Goal: Information Seeking & Learning: Learn about a topic

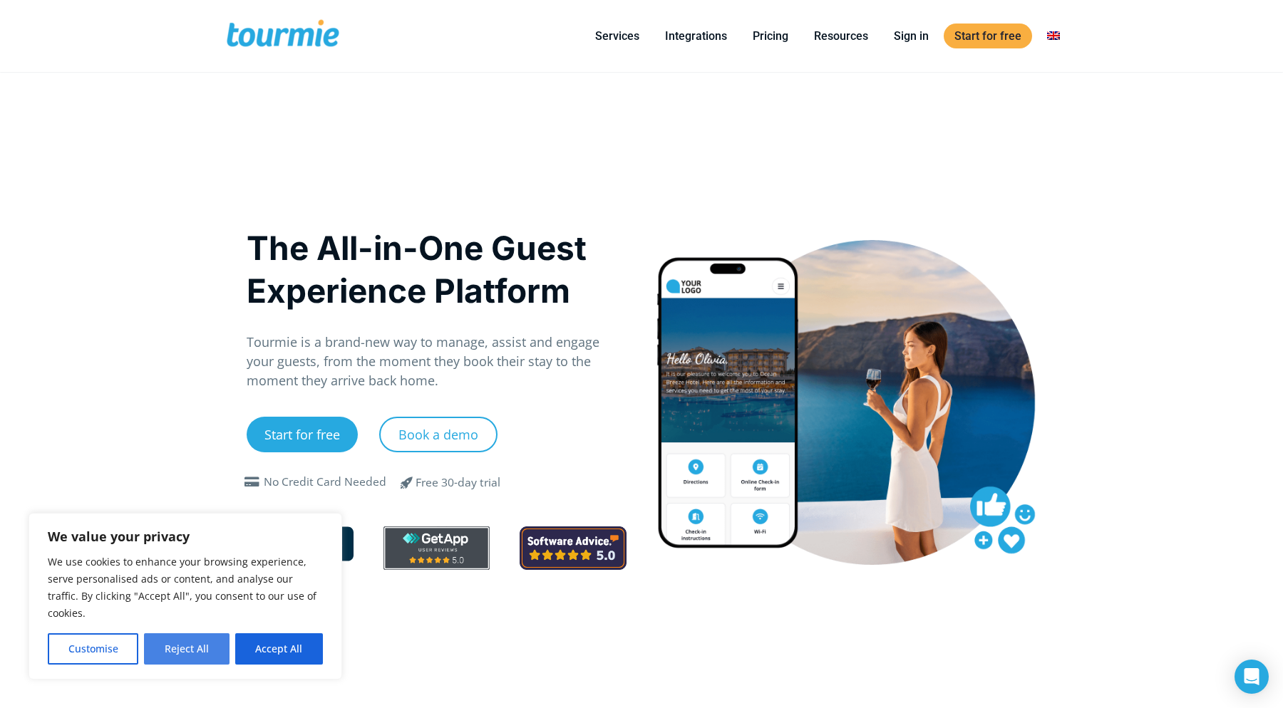
click at [207, 654] on button "Reject All" at bounding box center [186, 649] width 85 height 31
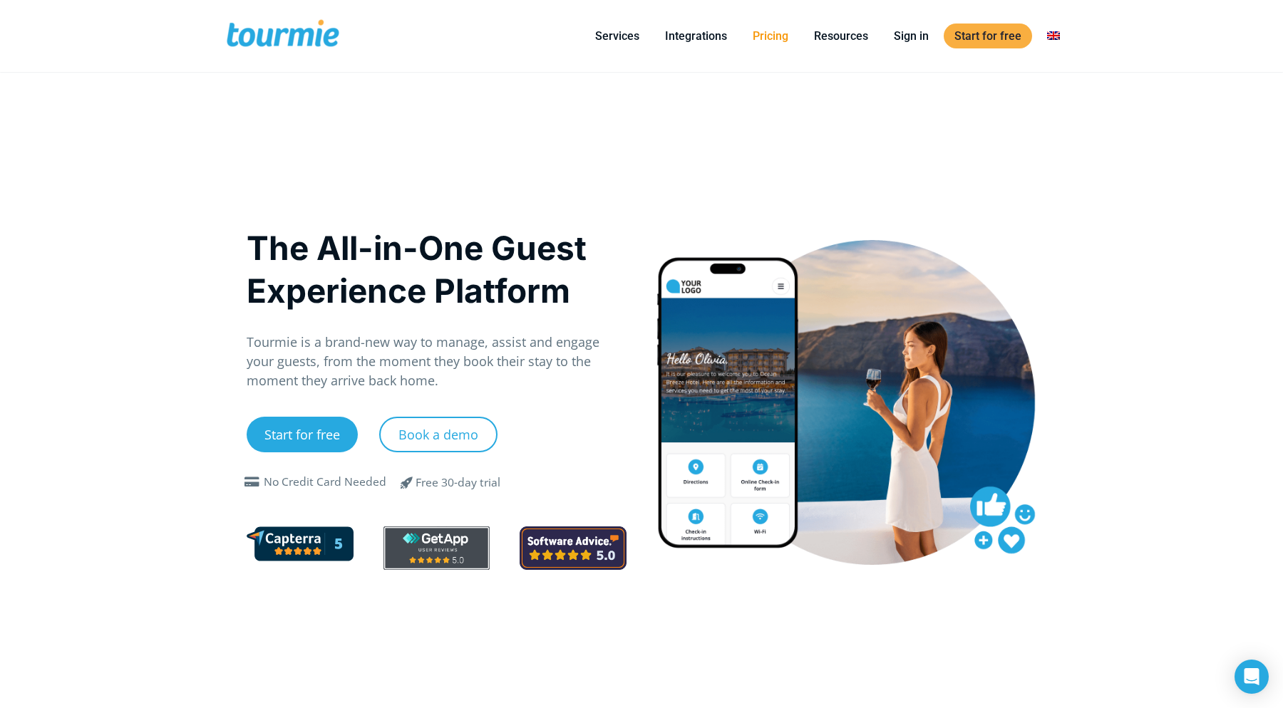
click at [785, 38] on link "Pricing" at bounding box center [770, 36] width 57 height 18
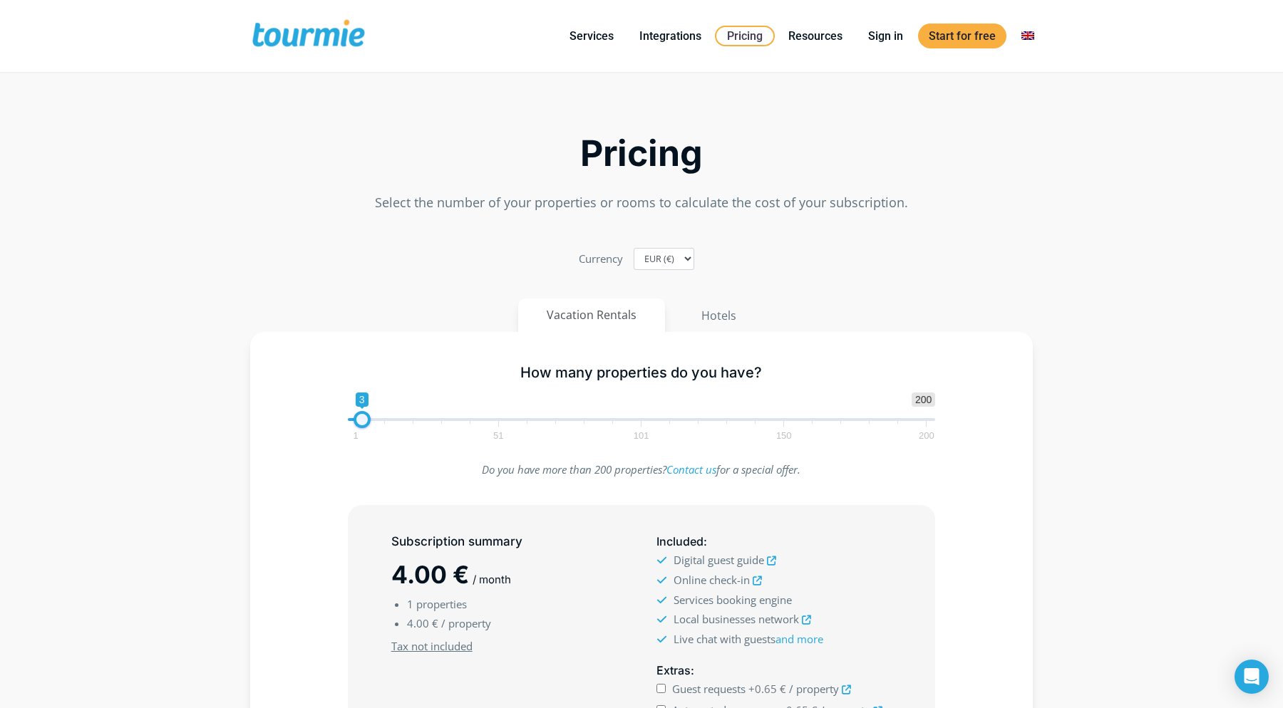
click at [365, 415] on span at bounding box center [361, 419] width 17 height 17
click at [361, 415] on span at bounding box center [359, 419] width 17 height 17
drag, startPoint x: 358, startPoint y: 420, endPoint x: 350, endPoint y: 420, distance: 8.6
click at [351, 420] on span at bounding box center [359, 419] width 17 height 17
type input "2"
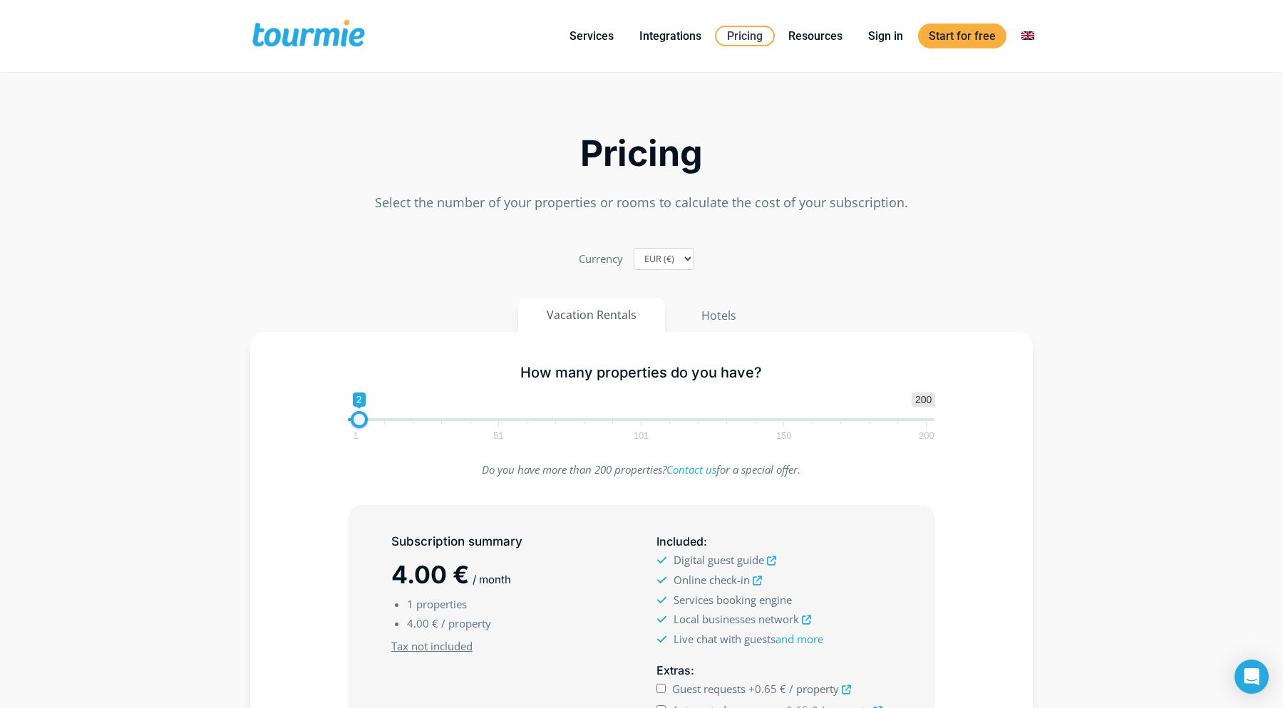
click at [353, 420] on span at bounding box center [359, 419] width 17 height 17
click at [732, 311] on button "Hotels" at bounding box center [718, 316] width 93 height 34
click at [359, 423] on span at bounding box center [359, 419] width 17 height 17
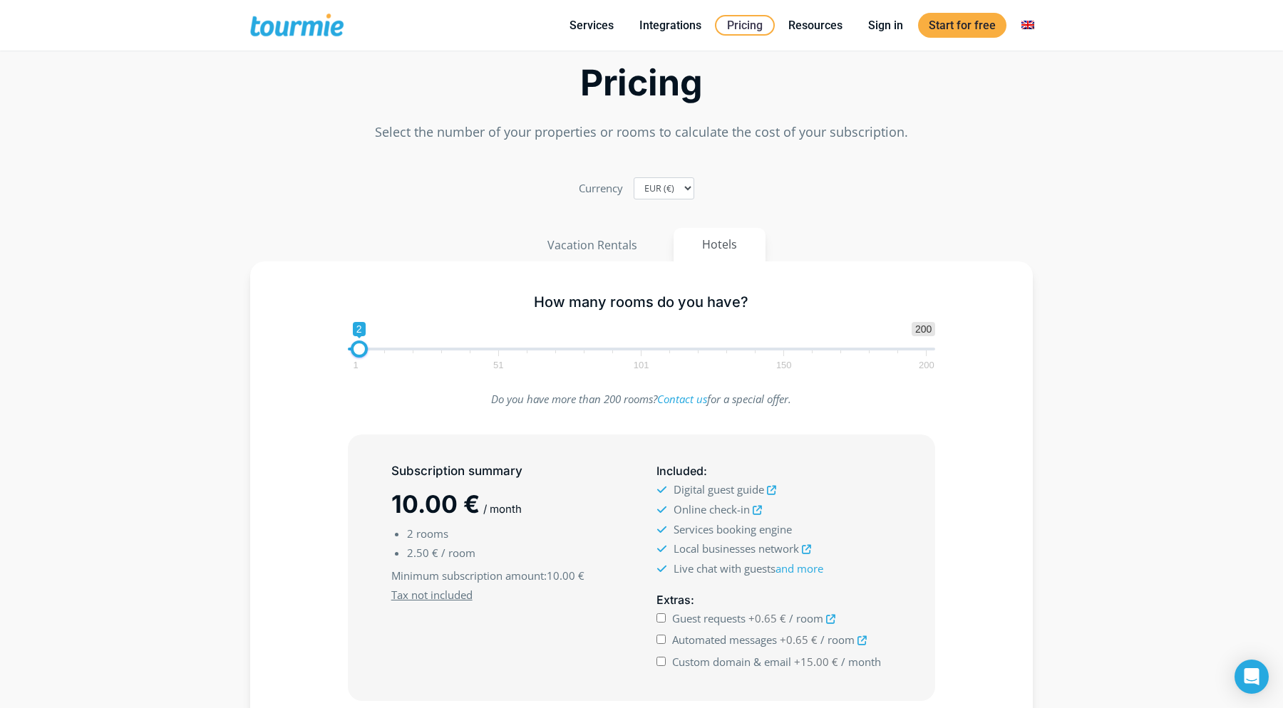
scroll to position [85, 0]
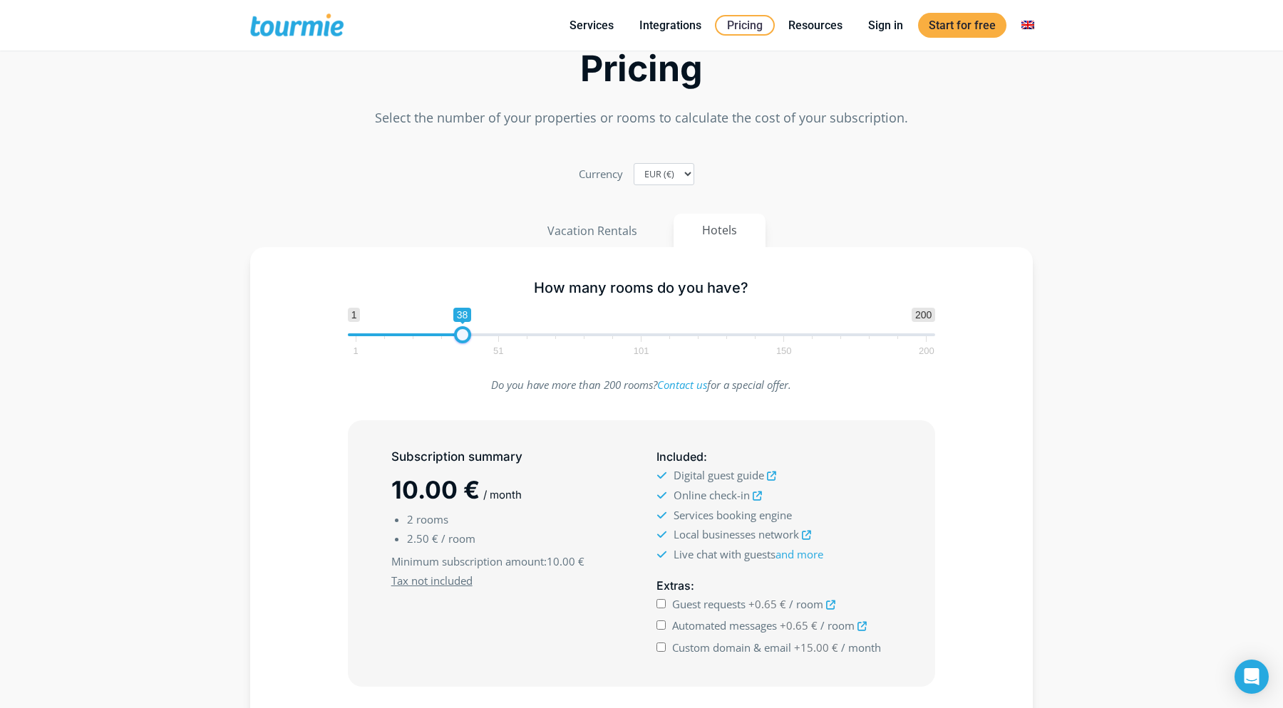
drag, startPoint x: 361, startPoint y: 337, endPoint x: 462, endPoint y: 337, distance: 100.5
click at [463, 337] on span at bounding box center [462, 334] width 17 height 17
type input "38"
click at [465, 337] on span at bounding box center [462, 334] width 17 height 17
click at [657, 604] on input "Guest requests +0.62 € / room" at bounding box center [660, 603] width 9 height 9
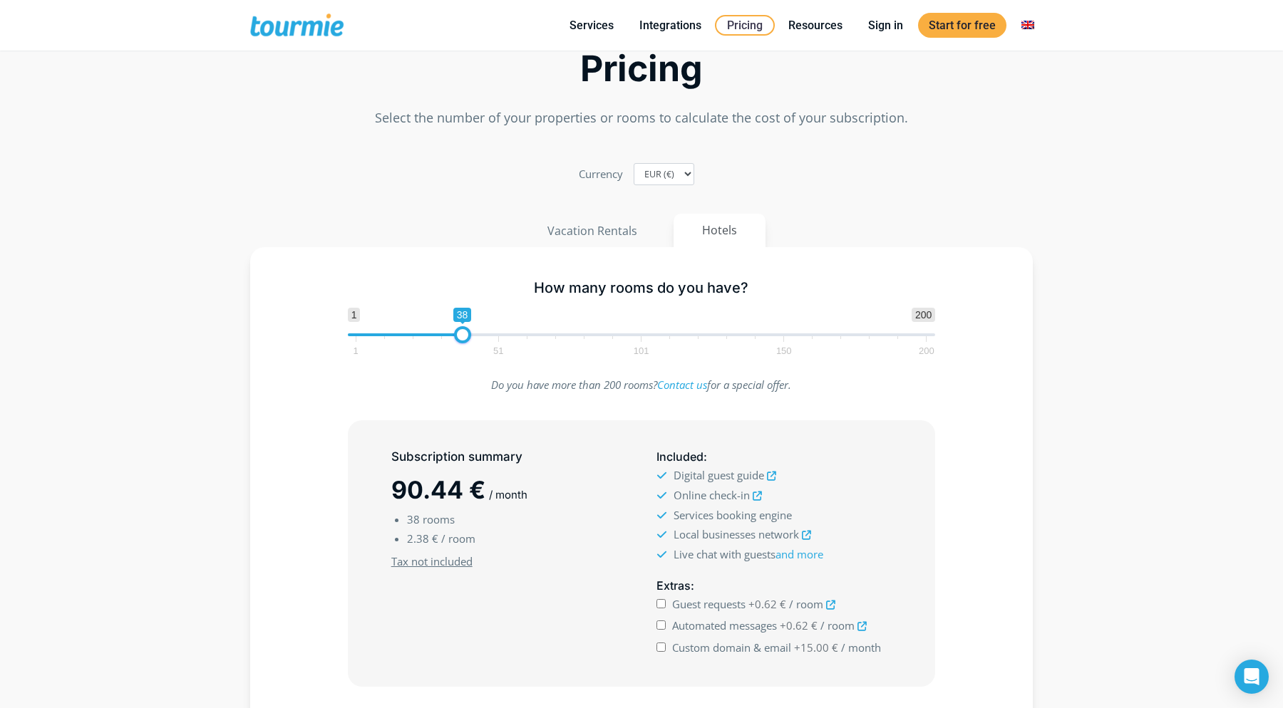
checkbox input "true"
click at [659, 625] on input "Automated messages +0.62 € / room" at bounding box center [660, 625] width 9 height 9
checkbox input "true"
click at [660, 646] on input "Custom domain & email +15.00 € / month" at bounding box center [660, 647] width 9 height 9
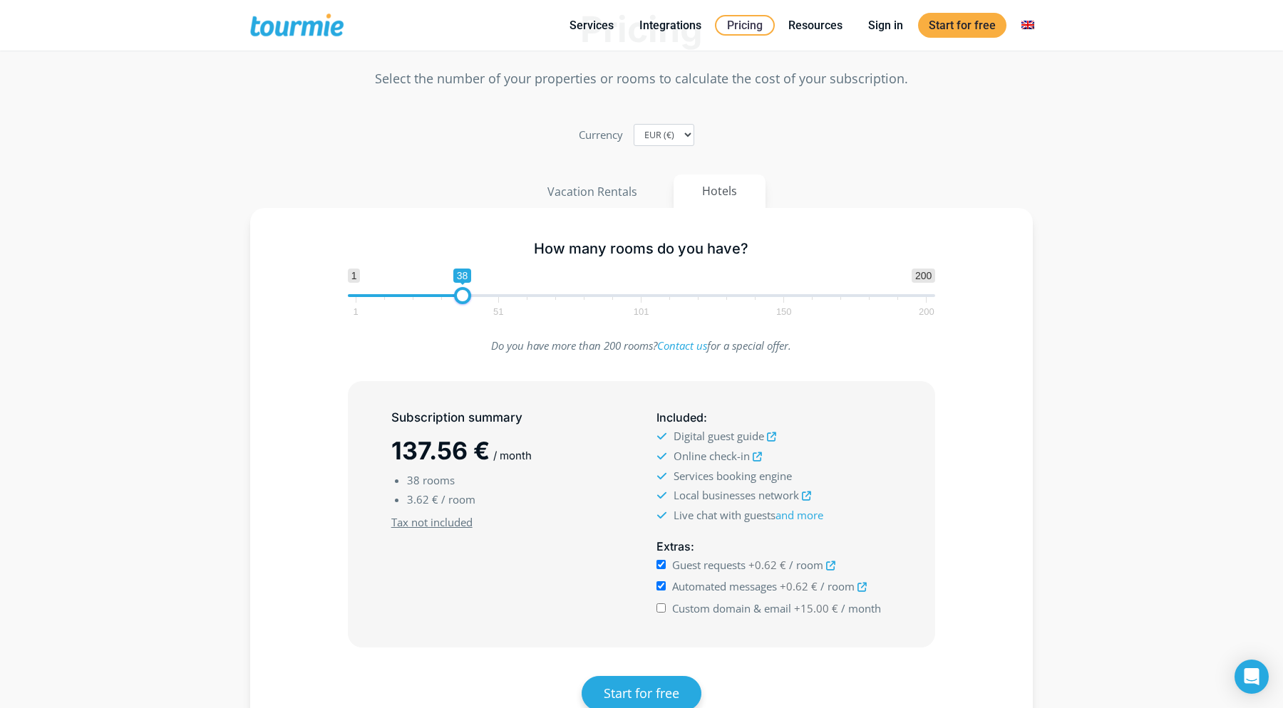
scroll to position [123, 0]
click at [669, 611] on div "Custom domain & email +15.00 € / month" at bounding box center [773, 610] width 235 height 19
click at [663, 609] on input "Custom domain & email +15.00 € / month" at bounding box center [660, 609] width 9 height 9
checkbox input "false"
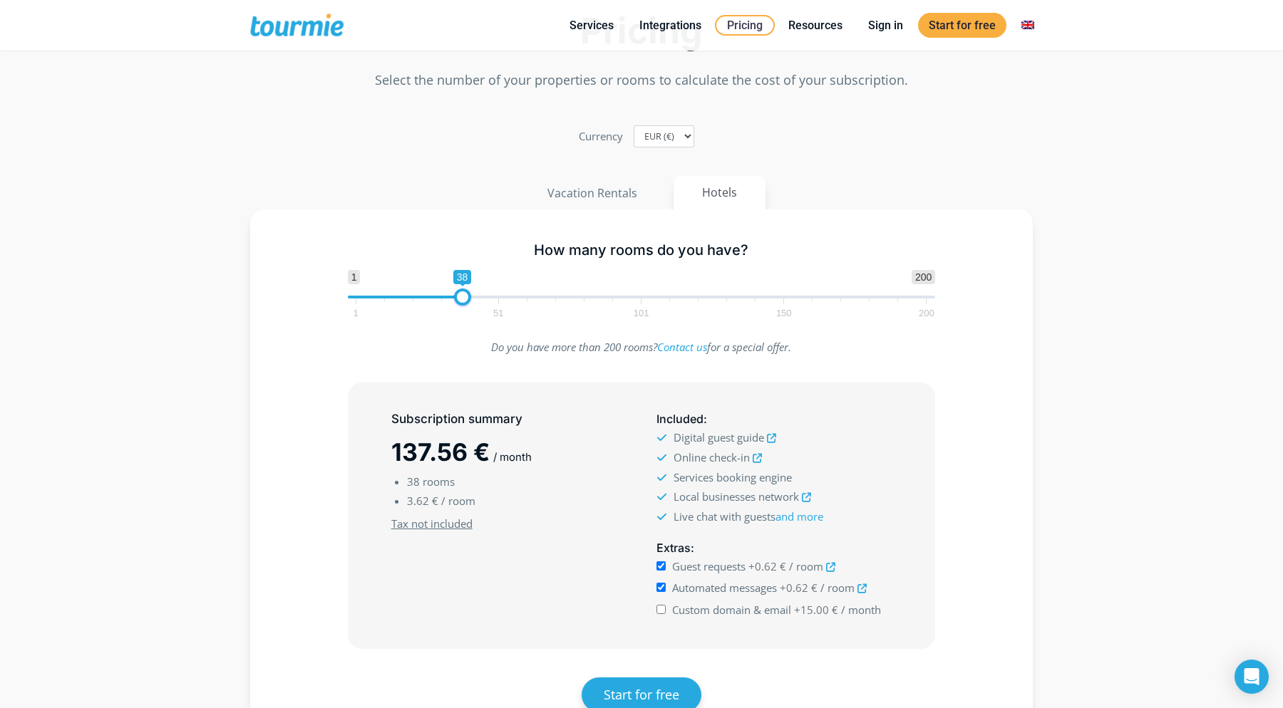
click at [663, 591] on input "Automated messages +0.62 € / room" at bounding box center [660, 587] width 9 height 9
checkbox input "false"
click at [659, 565] on input "Guest requests +0.62 € / room" at bounding box center [660, 566] width 9 height 9
checkbox input "false"
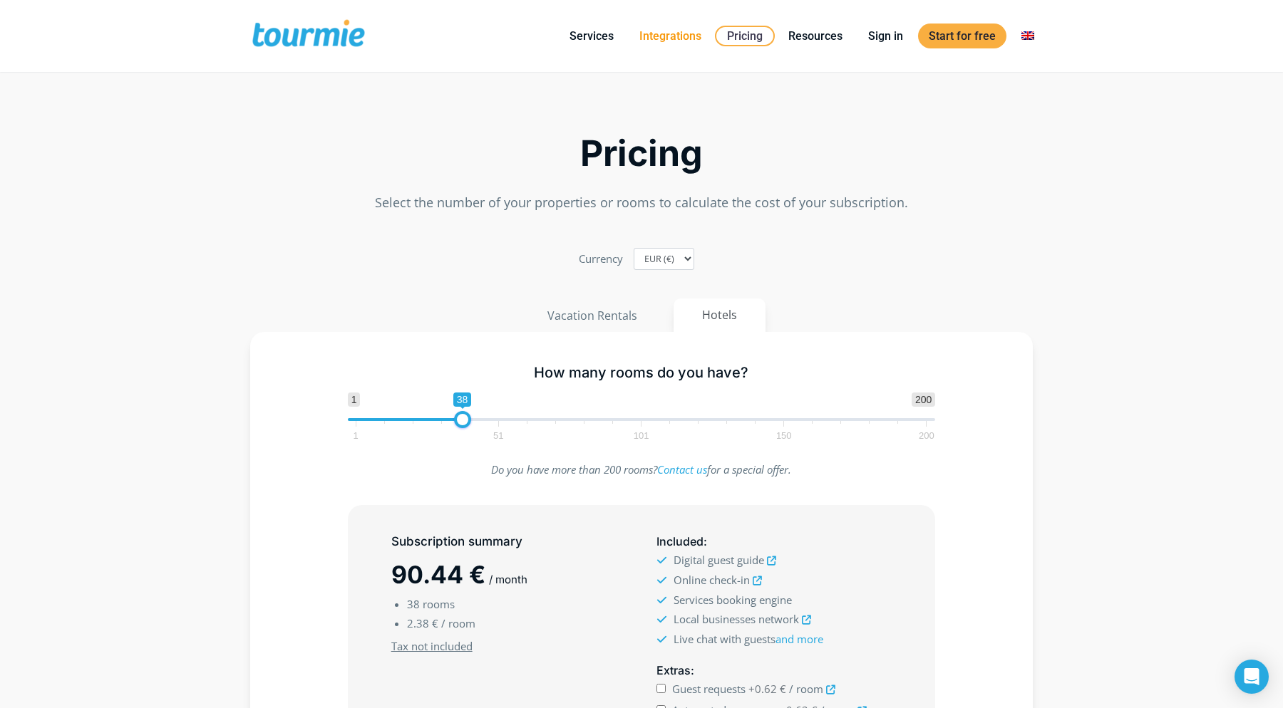
scroll to position [0, 0]
click at [683, 38] on link "Integrations" at bounding box center [670, 36] width 83 height 18
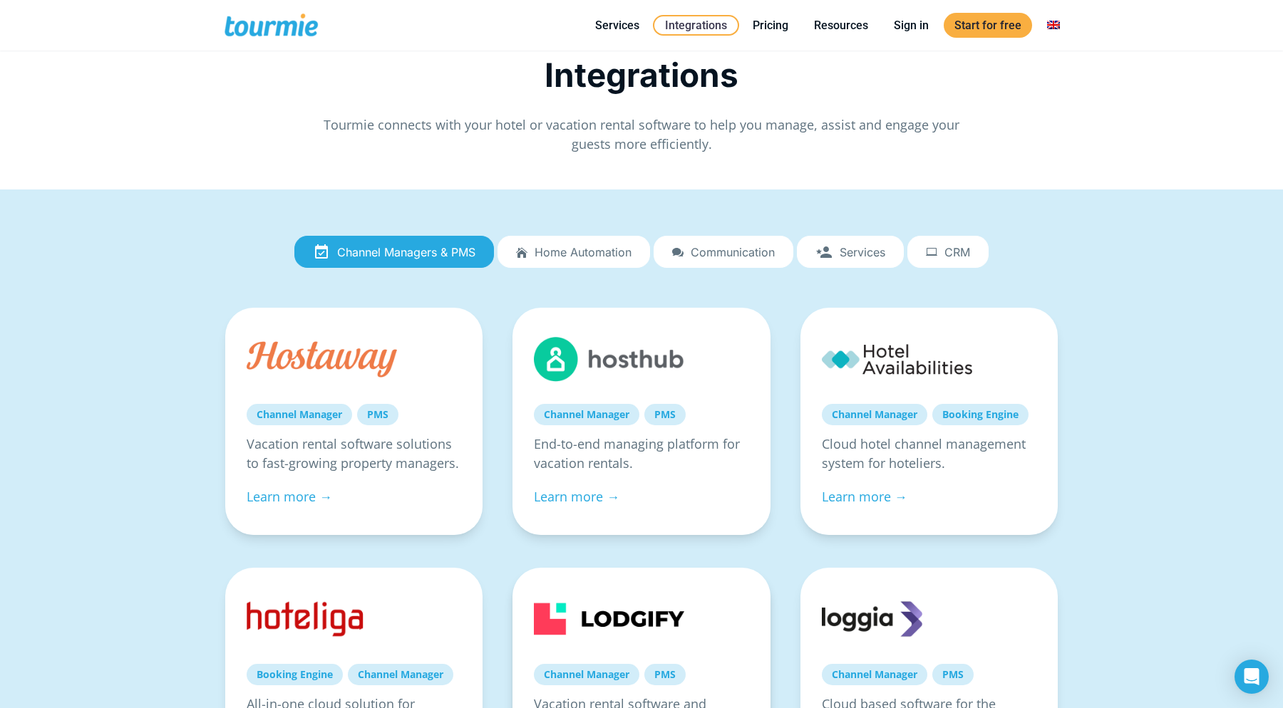
scroll to position [49, 0]
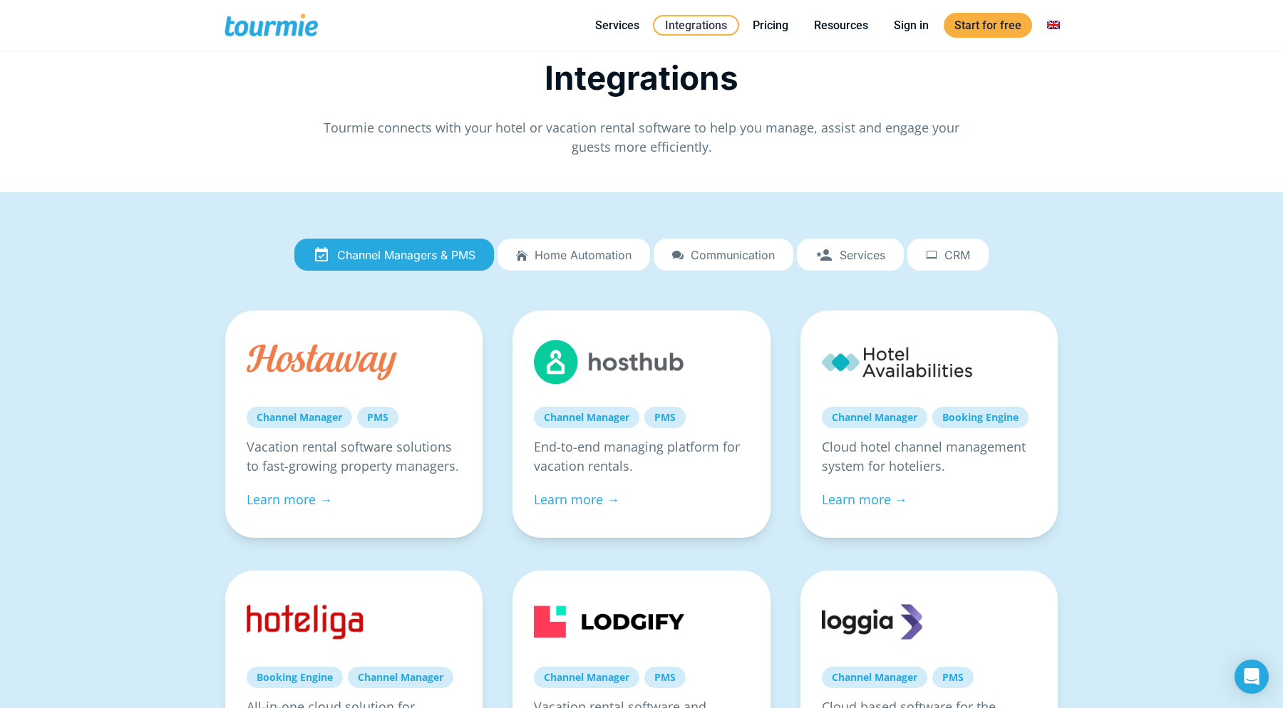
click at [594, 259] on span "Home automation" at bounding box center [583, 255] width 97 height 13
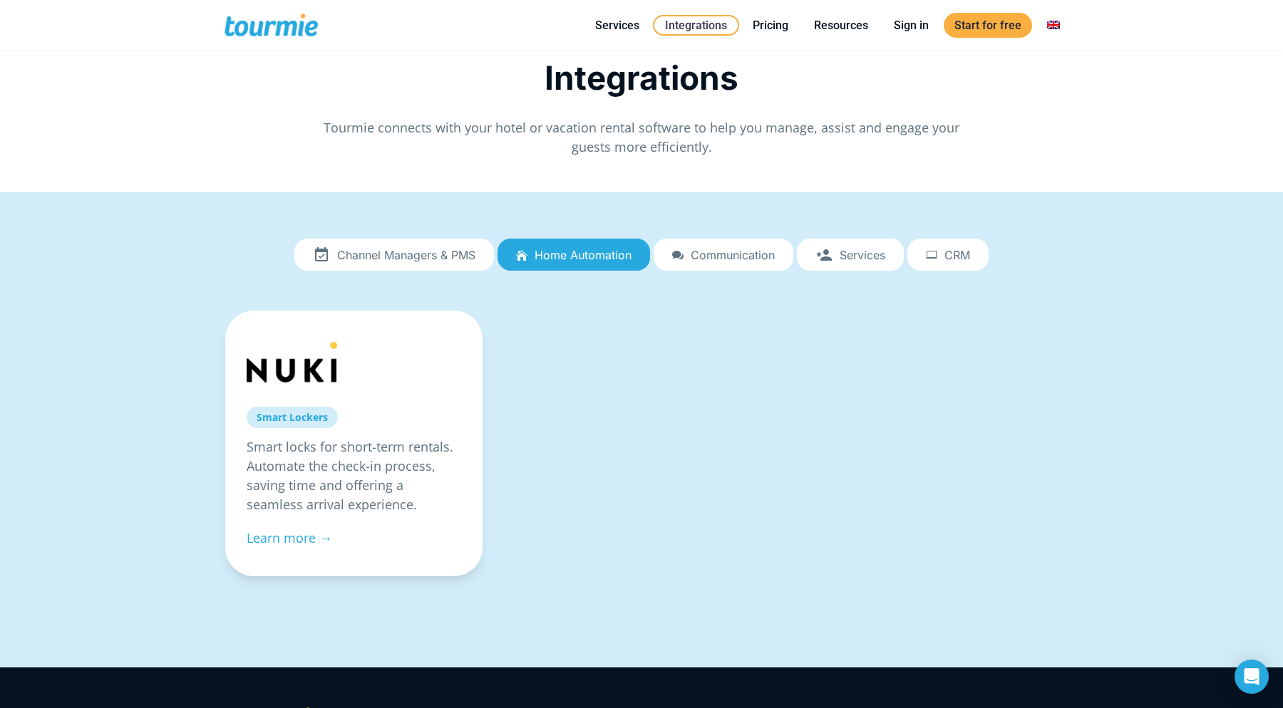
click at [465, 260] on span "Channel Managers & PMS" at bounding box center [406, 255] width 138 height 13
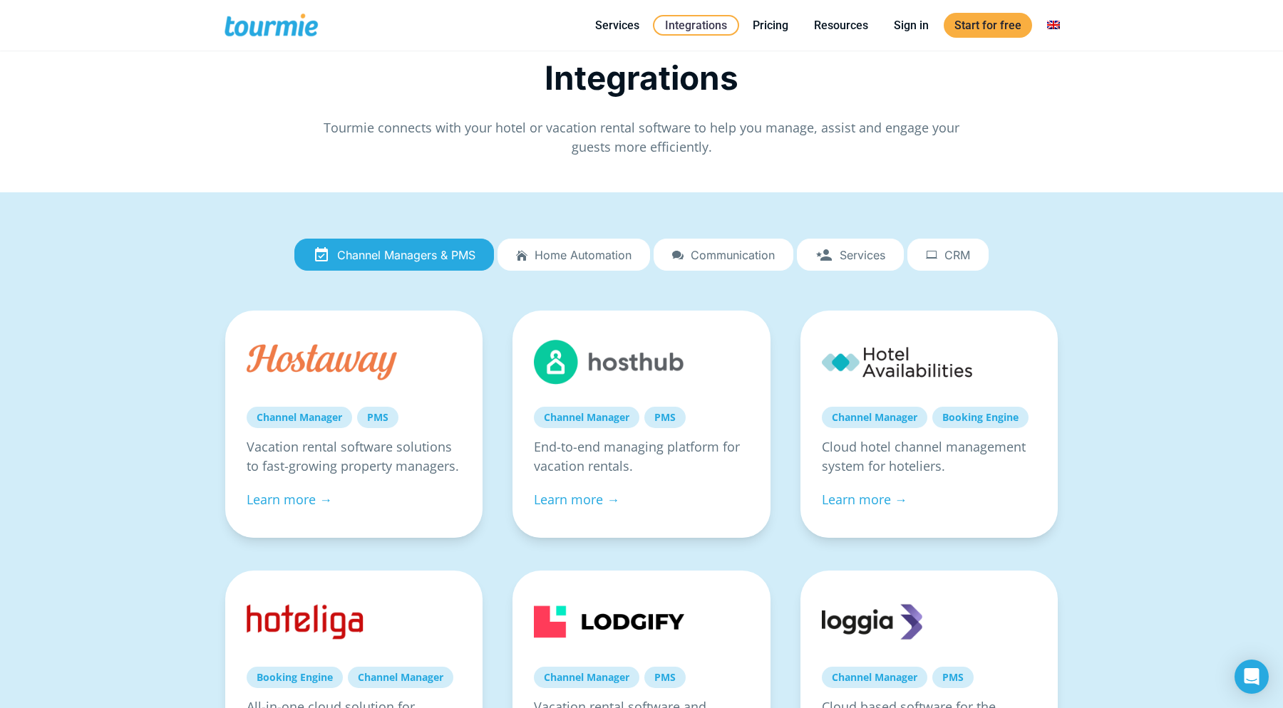
click at [713, 260] on span "Communication" at bounding box center [733, 255] width 84 height 13
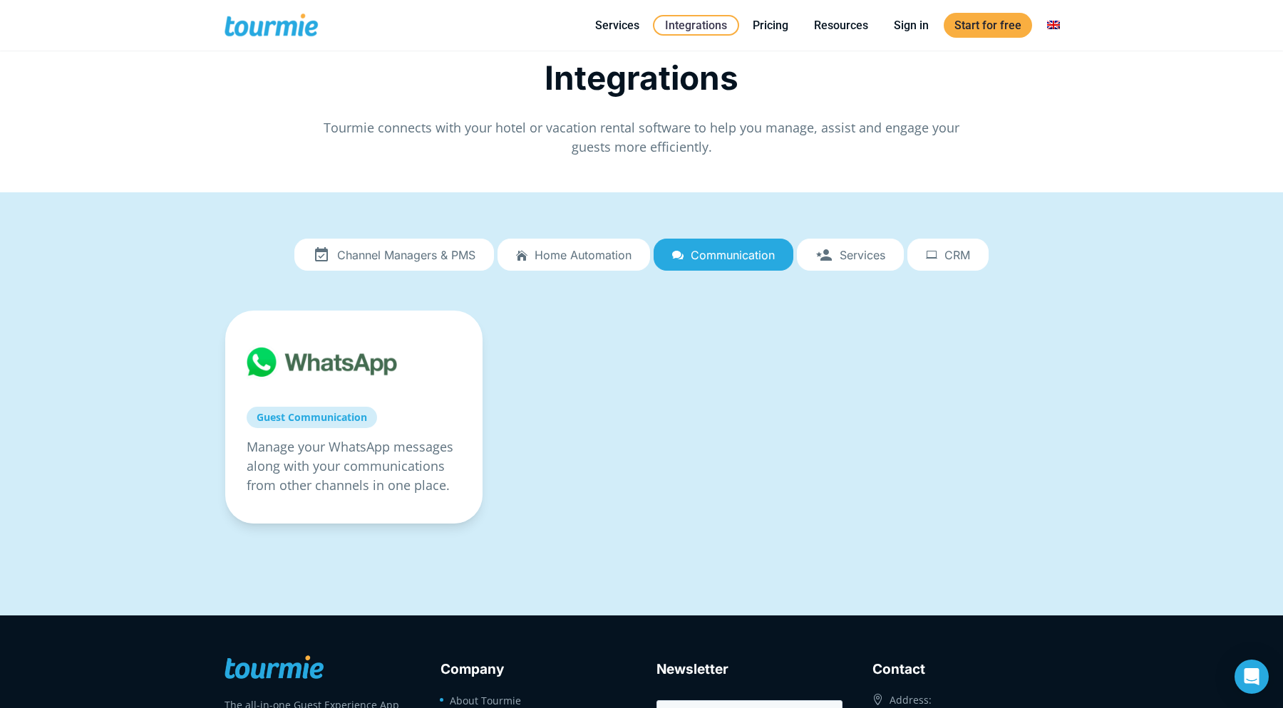
click at [891, 260] on link "Services" at bounding box center [850, 255] width 107 height 33
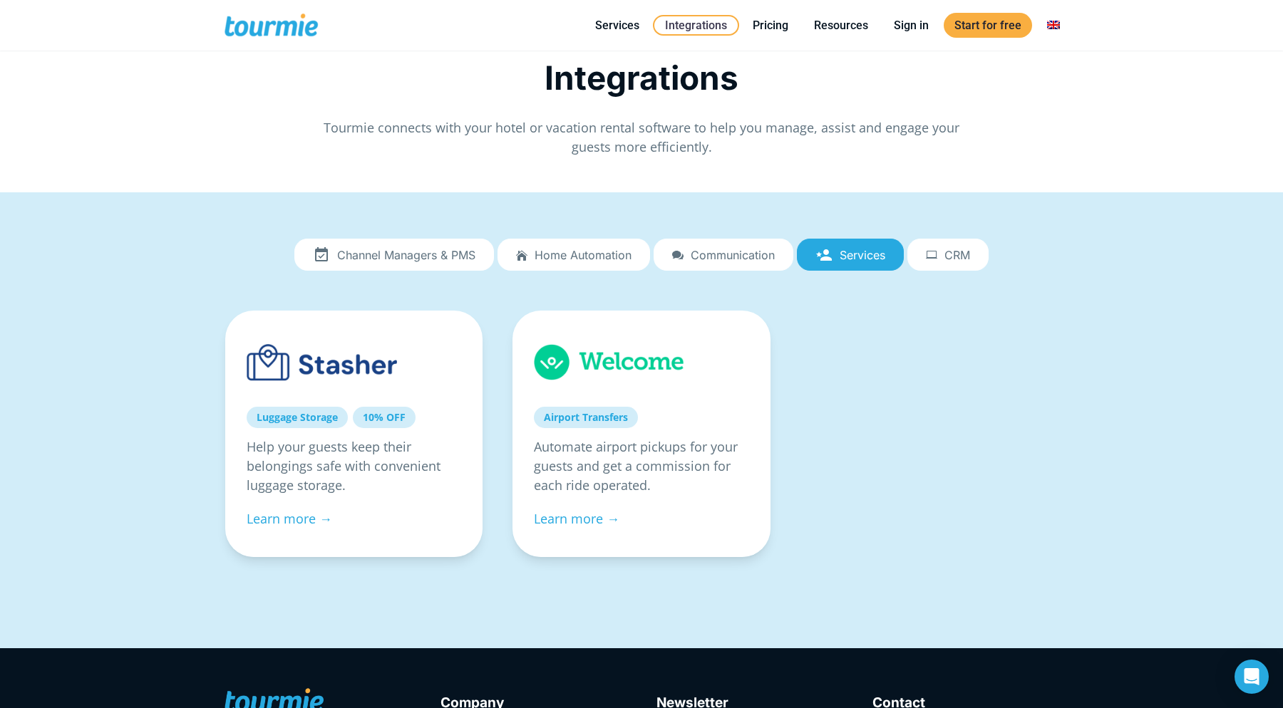
click at [949, 257] on span "CRM" at bounding box center [957, 255] width 26 height 13
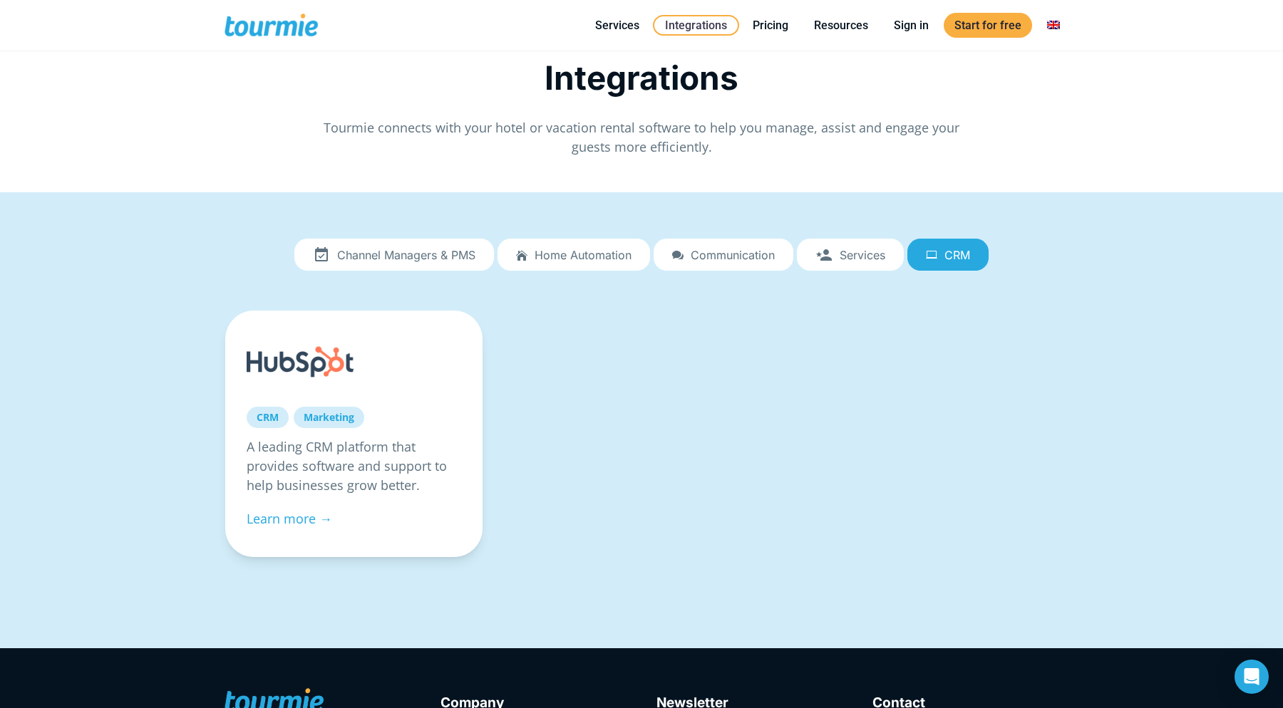
click at [850, 257] on span "Services" at bounding box center [863, 255] width 46 height 13
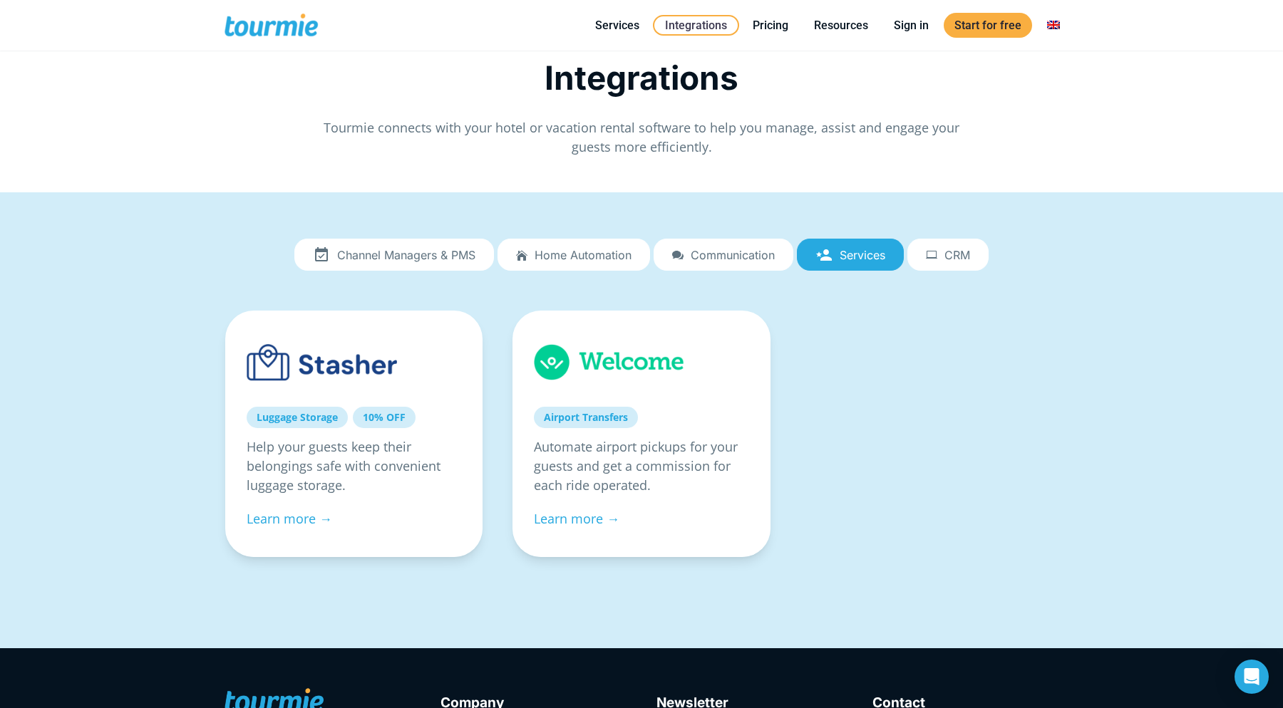
click at [966, 261] on span "CRM" at bounding box center [957, 255] width 26 height 13
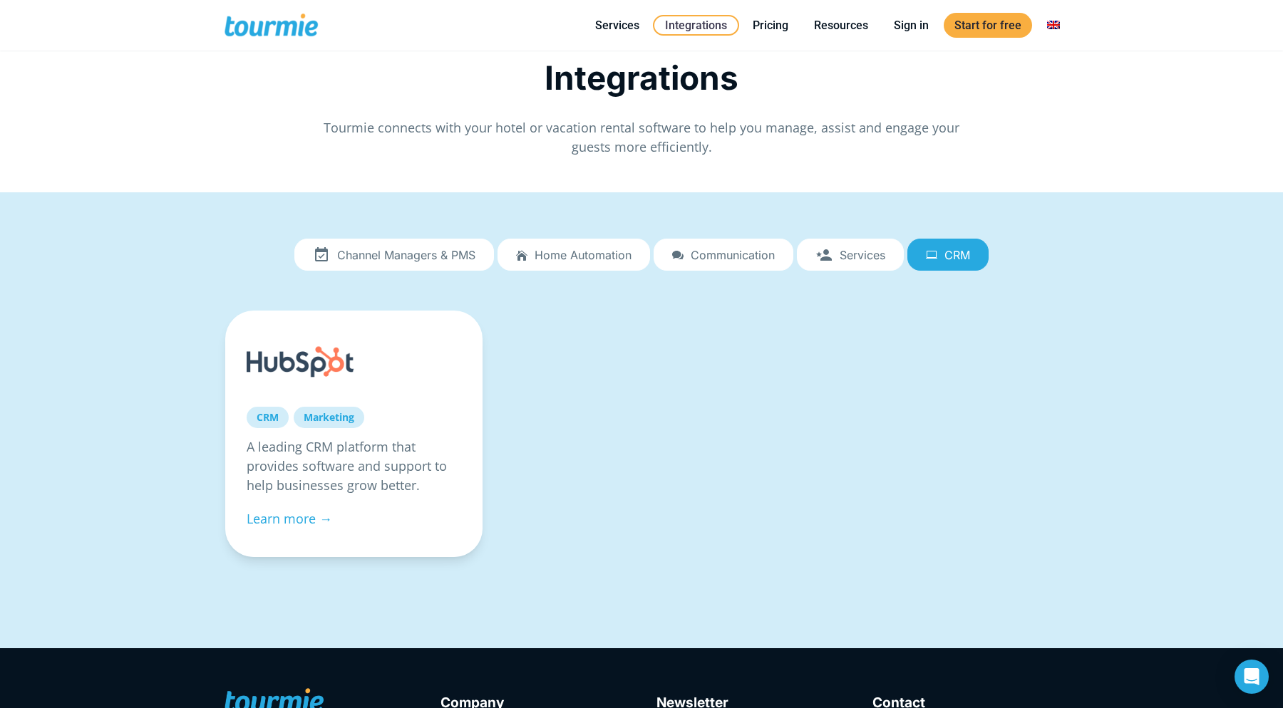
click at [624, 253] on span "Home automation" at bounding box center [583, 255] width 97 height 13
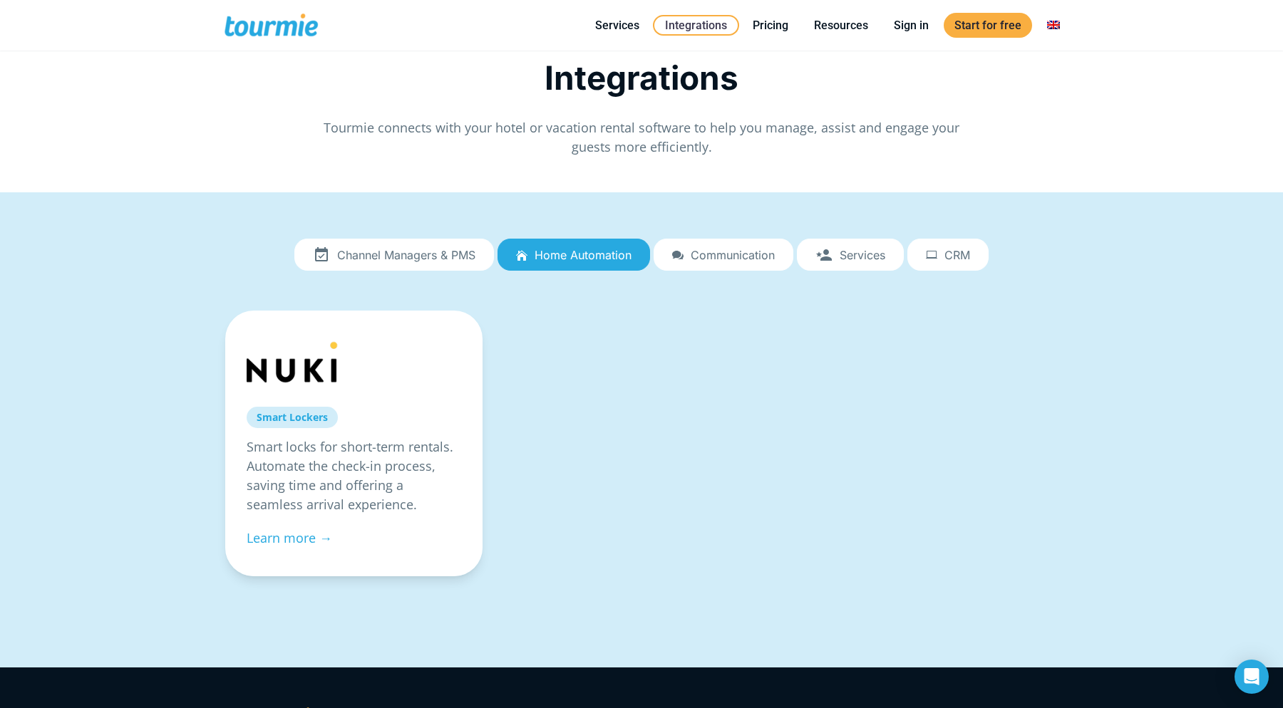
click at [403, 256] on span "Channel Managers & PMS" at bounding box center [406, 255] width 138 height 13
